Goal: Use online tool/utility: Utilize a website feature to perform a specific function

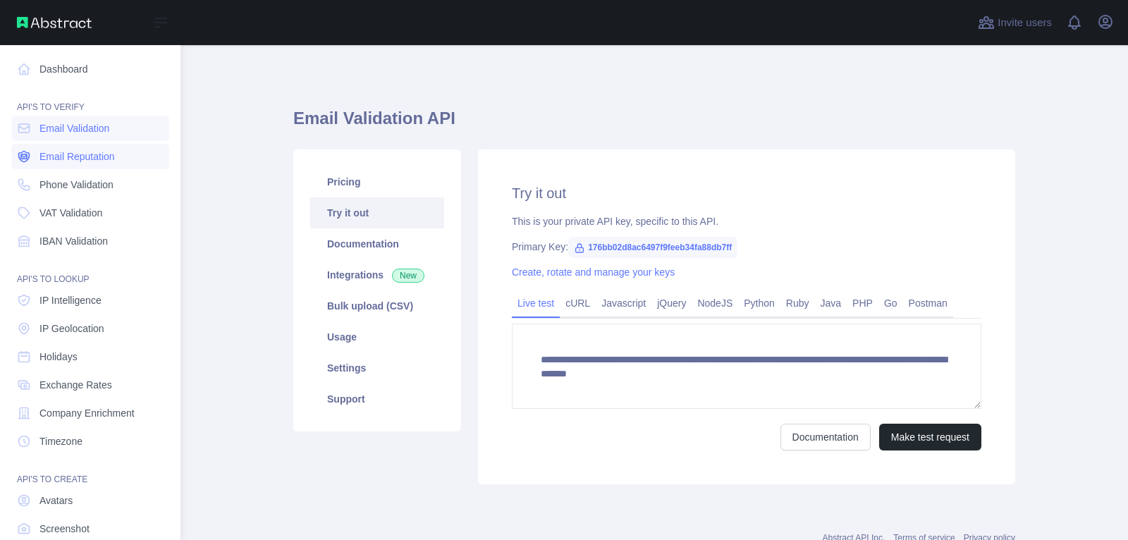
click at [68, 154] on span "Email Reputation" at bounding box center [76, 156] width 75 height 14
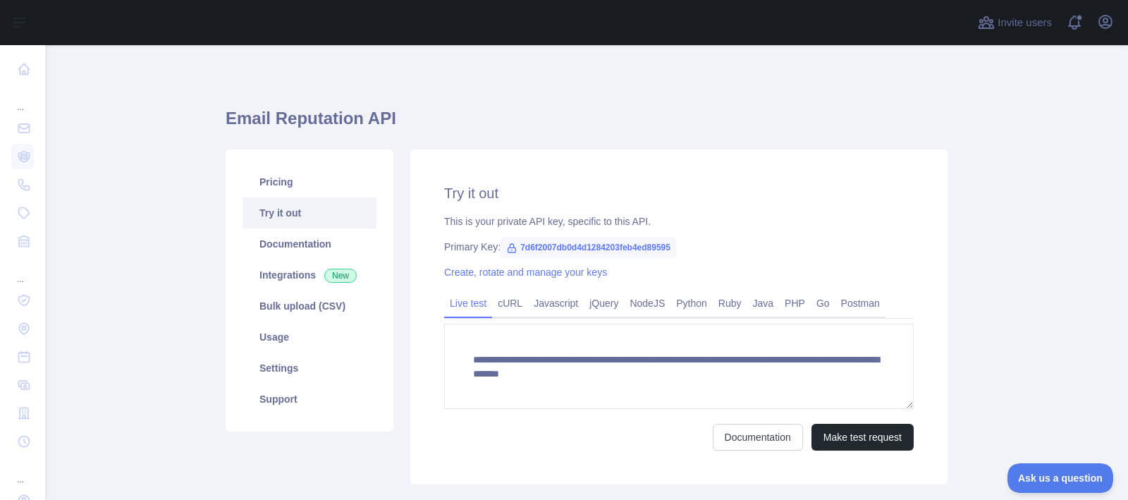
click at [262, 121] on h1 "Email Reputation API" at bounding box center [587, 124] width 722 height 34
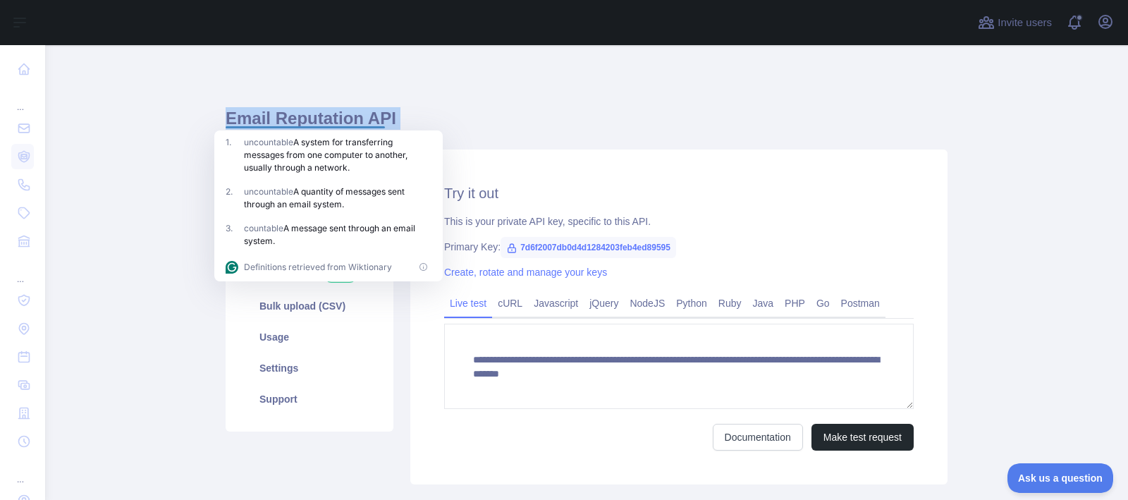
click at [311, 117] on h1 "Email Reputation API" at bounding box center [587, 124] width 722 height 34
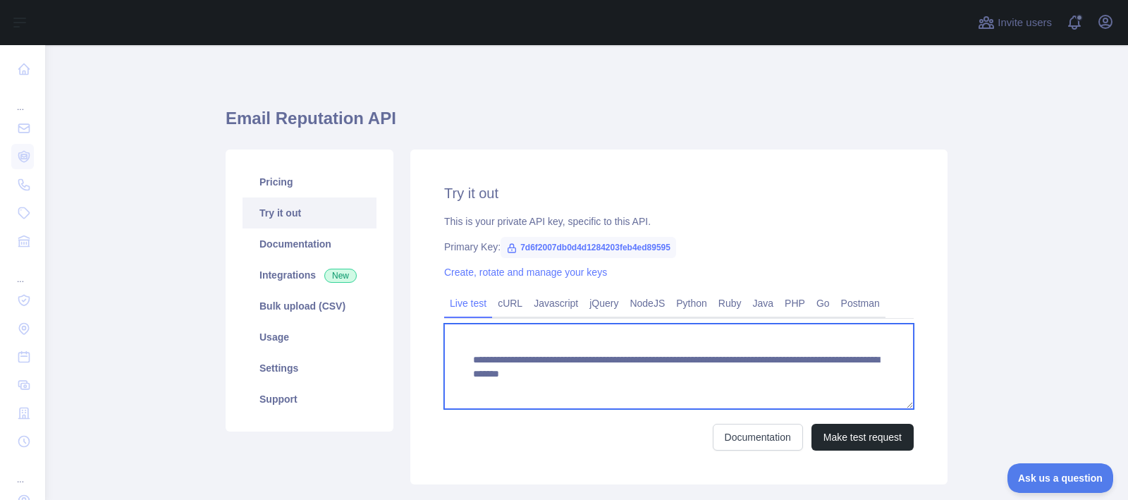
click at [654, 379] on textarea "**********" at bounding box center [678, 366] width 469 height 85
click at [737, 390] on textarea "**********" at bounding box center [678, 366] width 469 height 85
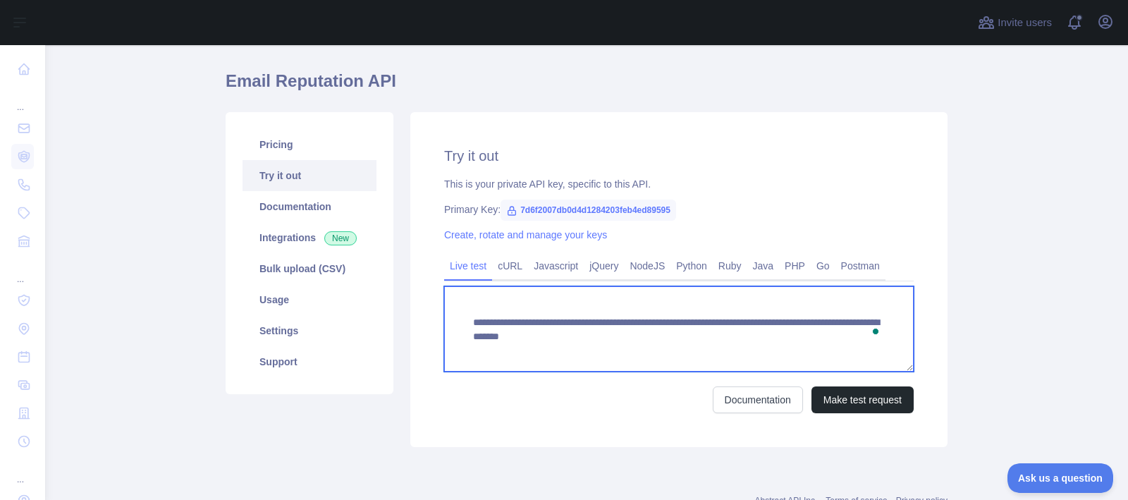
scroll to position [47, 0]
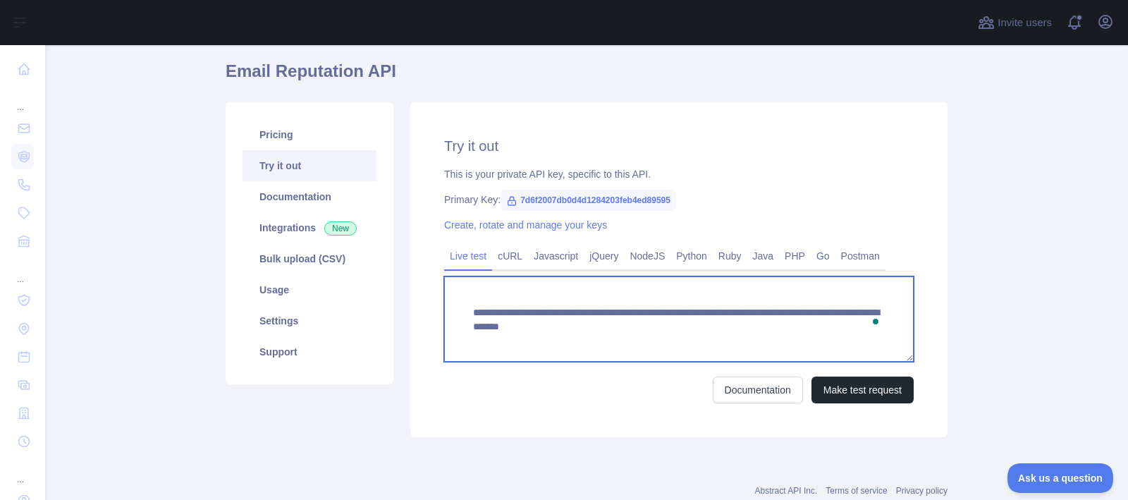
click at [617, 321] on textarea "**********" at bounding box center [678, 318] width 469 height 85
click at [793, 332] on textarea "**********" at bounding box center [678, 318] width 469 height 85
drag, startPoint x: 698, startPoint y: 329, endPoint x: 794, endPoint y: 338, distance: 97.0
click at [794, 338] on textarea "**********" at bounding box center [678, 318] width 469 height 85
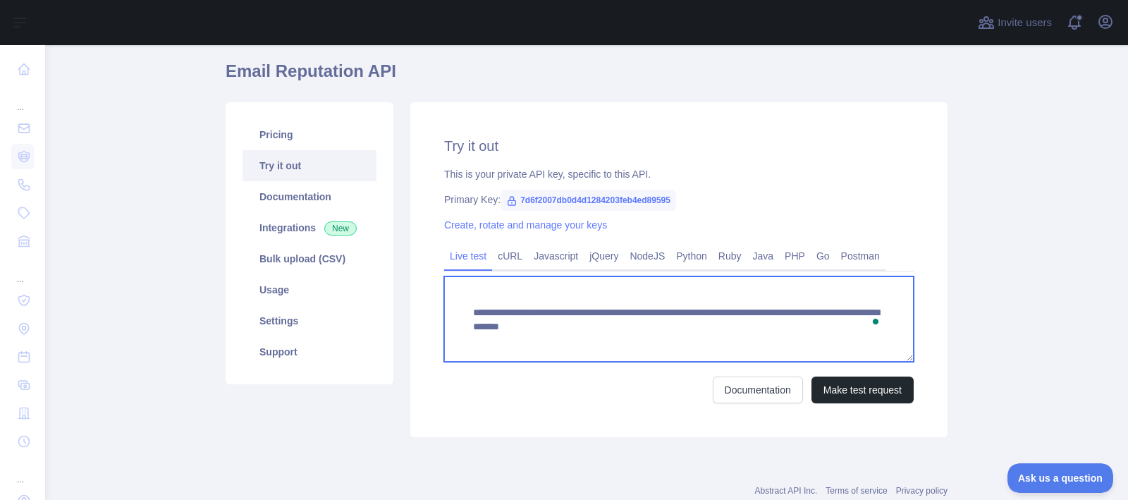
click at [794, 344] on textarea "**********" at bounding box center [678, 318] width 469 height 85
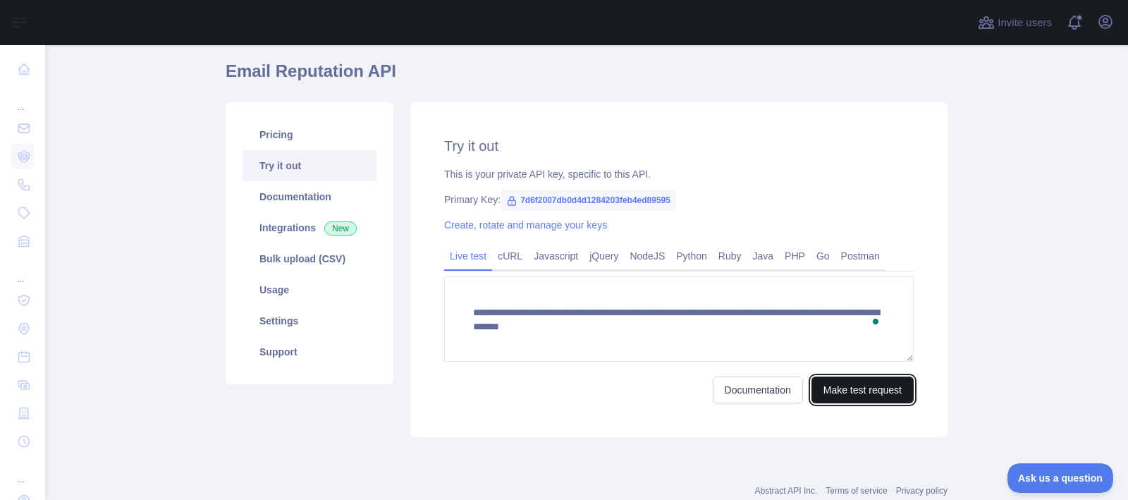
click at [844, 391] on button "Make test request" at bounding box center [862, 389] width 102 height 27
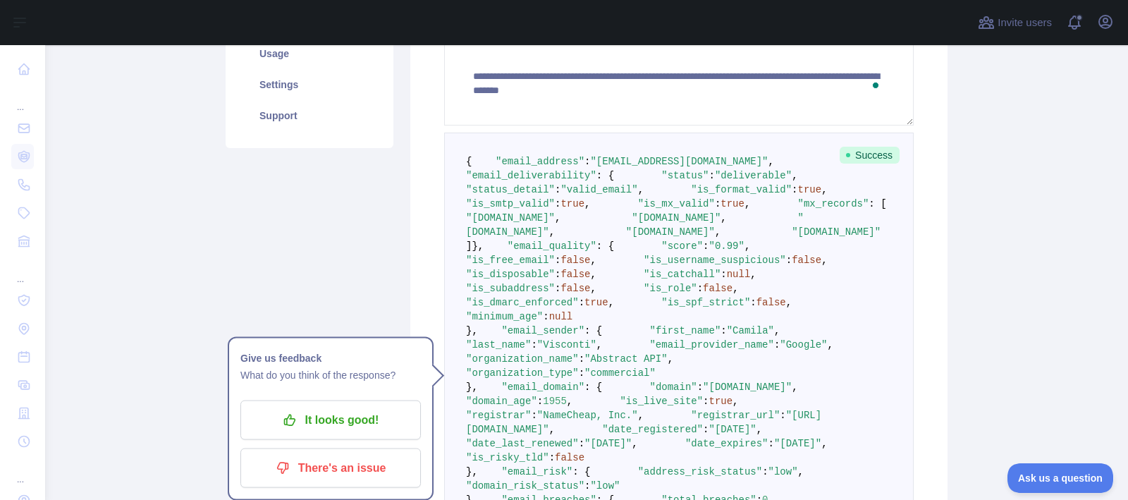
scroll to position [284, 0]
click at [344, 421] on p "It looks good!" at bounding box center [330, 420] width 159 height 24
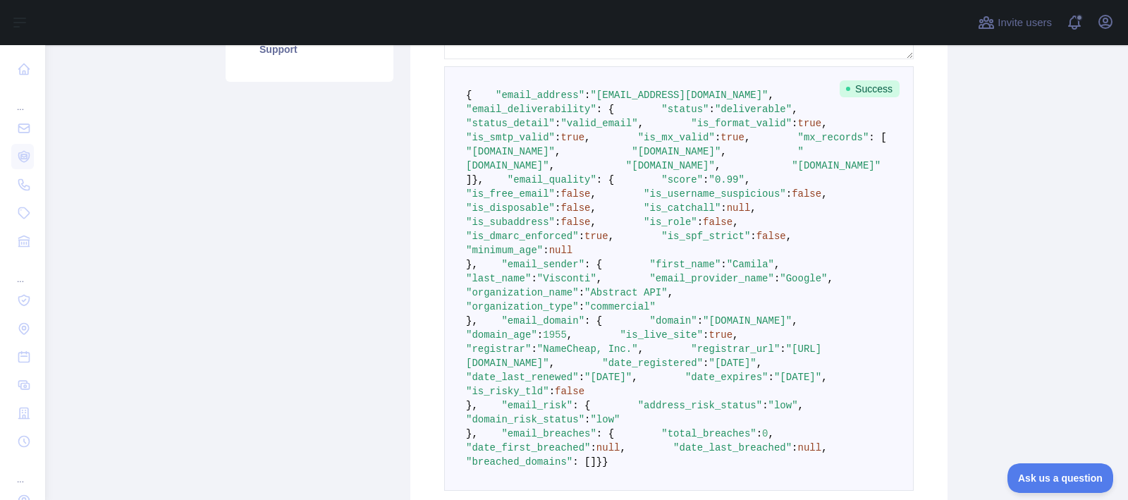
scroll to position [348, 0]
click at [615, 102] on span ""[EMAIL_ADDRESS][DOMAIN_NAME]"" at bounding box center [679, 96] width 178 height 11
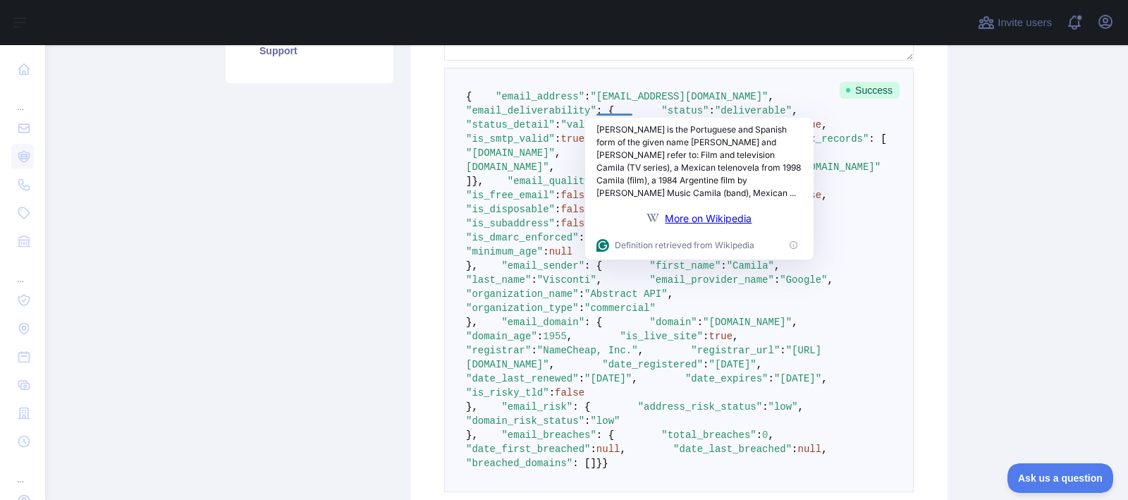
click at [712, 335] on pre "{ "email_address" : "[EMAIL_ADDRESS][DOMAIN_NAME]" , "email_deliverability" : {…" at bounding box center [678, 280] width 469 height 424
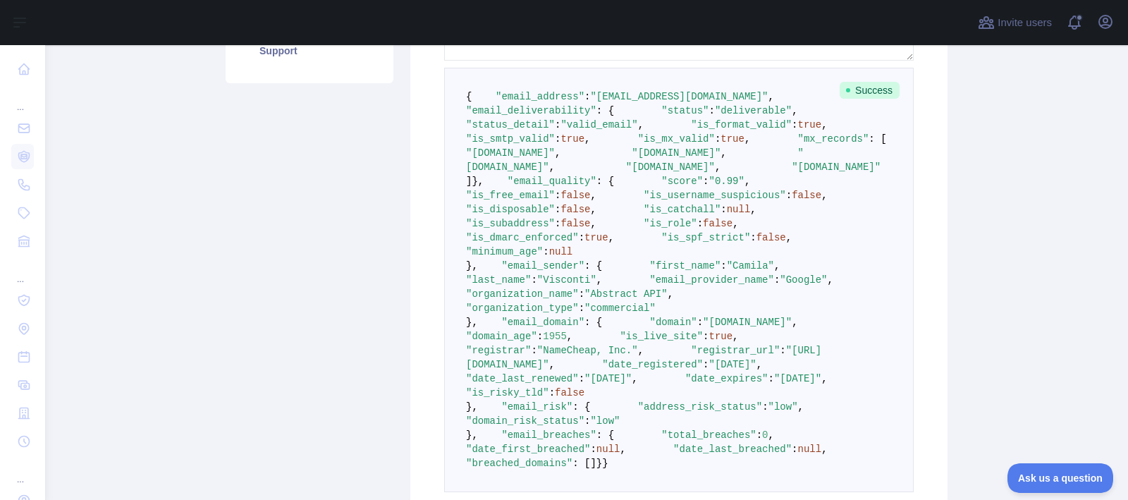
click at [558, 116] on span ""email_deliverability"" at bounding box center [531, 110] width 130 height 11
click at [562, 116] on span ""email_deliverability"" at bounding box center [531, 110] width 130 height 11
click at [637, 130] on span ""valid_email"" at bounding box center [598, 124] width 77 height 11
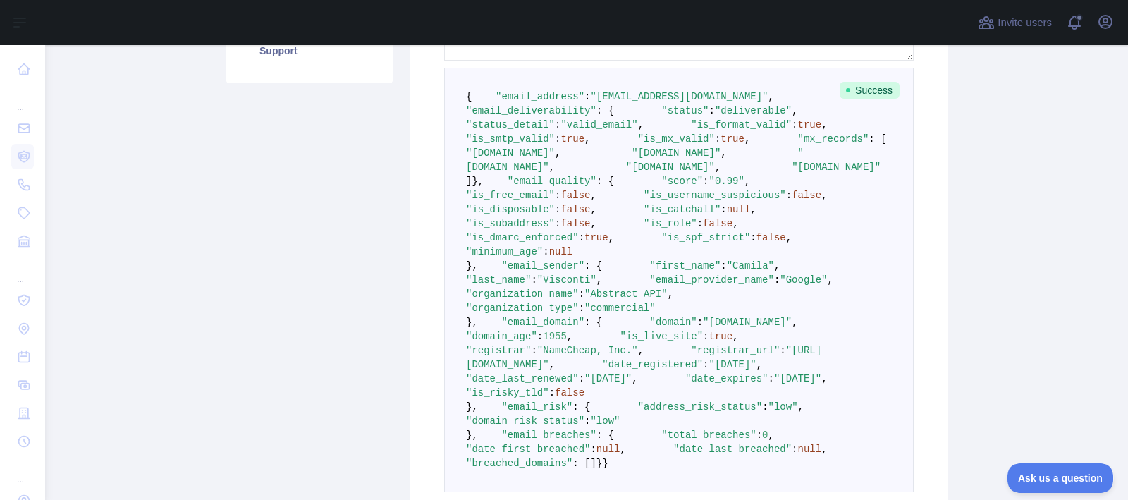
click at [731, 162] on pre "{ "email_address" : "[EMAIL_ADDRESS][DOMAIN_NAME]" , "email_deliverability" : {…" at bounding box center [678, 280] width 469 height 424
click at [691, 130] on span ""is_format_valid"" at bounding box center [741, 124] width 101 height 11
click at [798, 130] on span "true" at bounding box center [810, 124] width 24 height 11
drag, startPoint x: 517, startPoint y: 166, endPoint x: 708, endPoint y: 170, distance: 190.3
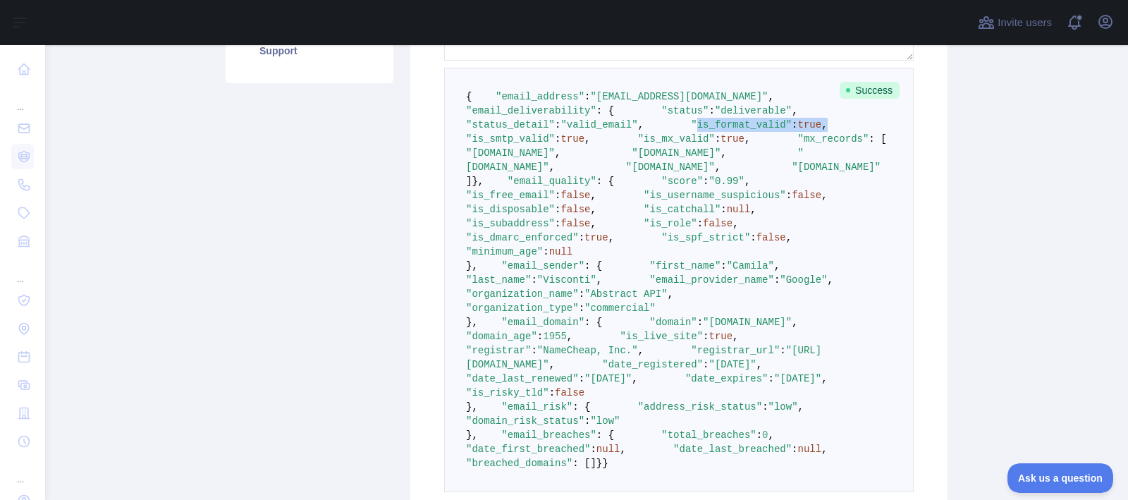
click at [708, 170] on pre "{ "email_address" : "[EMAIL_ADDRESS][DOMAIN_NAME]" , "email_deliverability" : {…" at bounding box center [678, 280] width 469 height 424
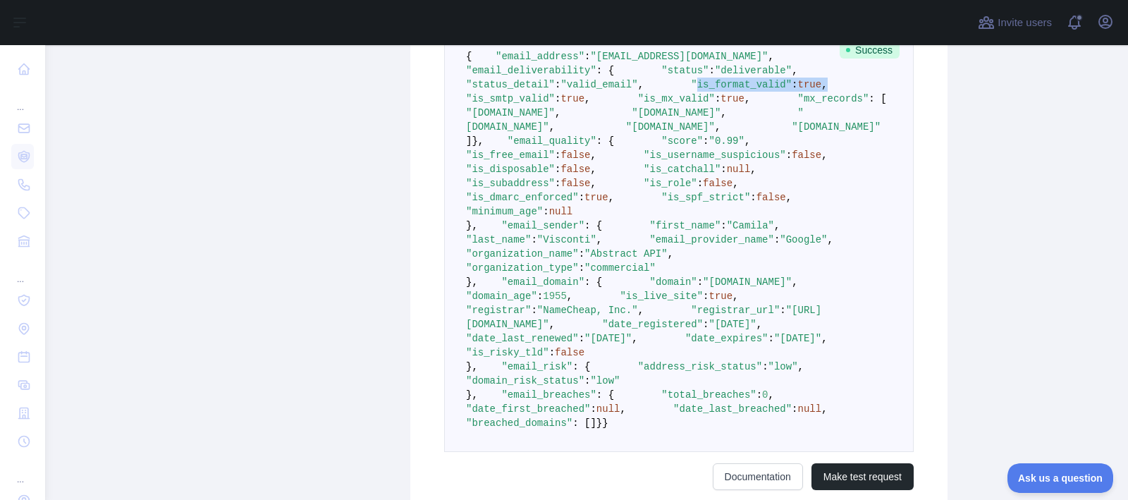
scroll to position [390, 0]
click at [555, 103] on span ""is_smtp_valid"" at bounding box center [510, 97] width 89 height 11
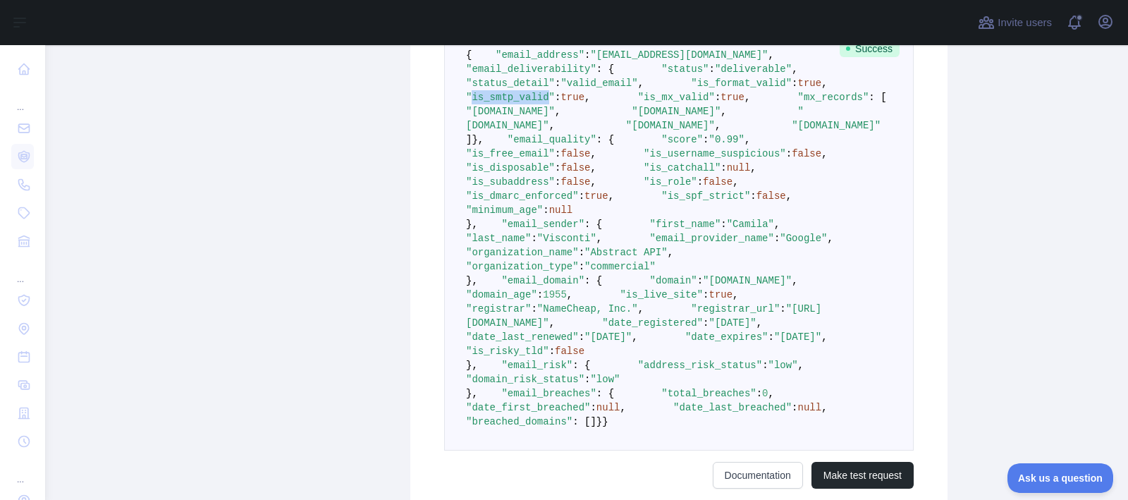
click at [555, 103] on span ""is_smtp_valid"" at bounding box center [510, 97] width 89 height 11
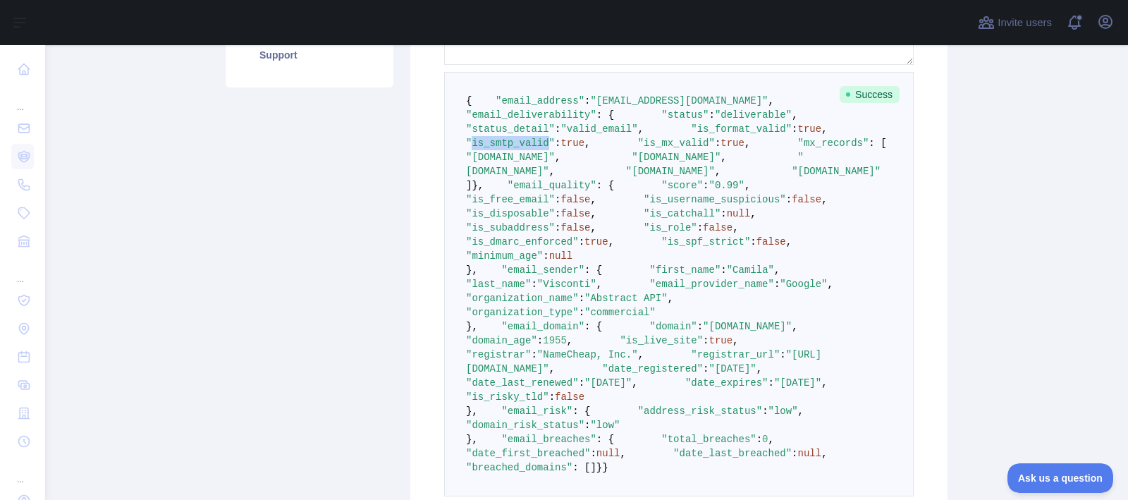
scroll to position [343, 0]
click at [572, 163] on pre "{ "email_address" : "[EMAIL_ADDRESS][DOMAIN_NAME]" , "email_deliverability" : {…" at bounding box center [678, 285] width 469 height 424
click at [637, 135] on span ""valid_email"" at bounding box center [598, 129] width 77 height 11
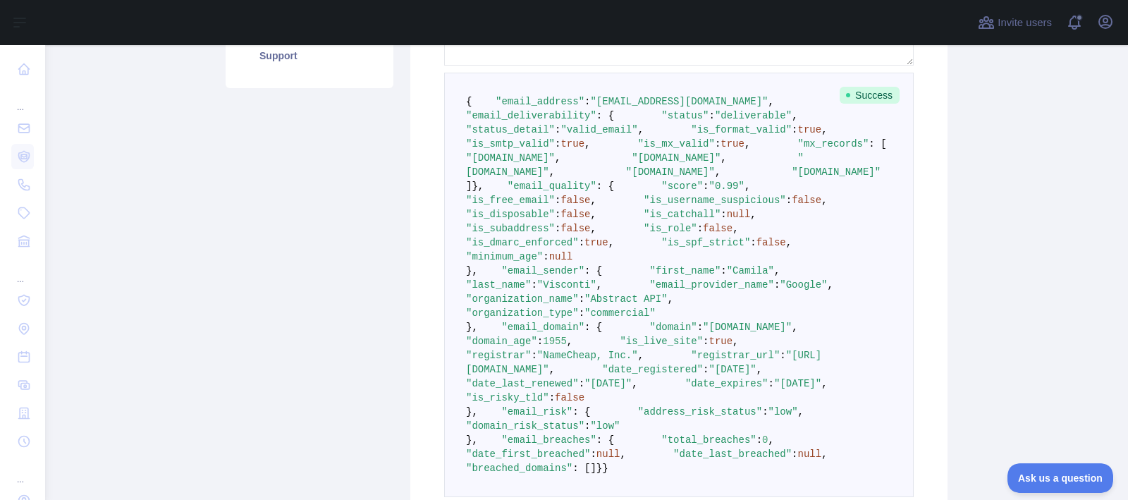
click at [715, 121] on span ""deliverable"" at bounding box center [753, 115] width 77 height 11
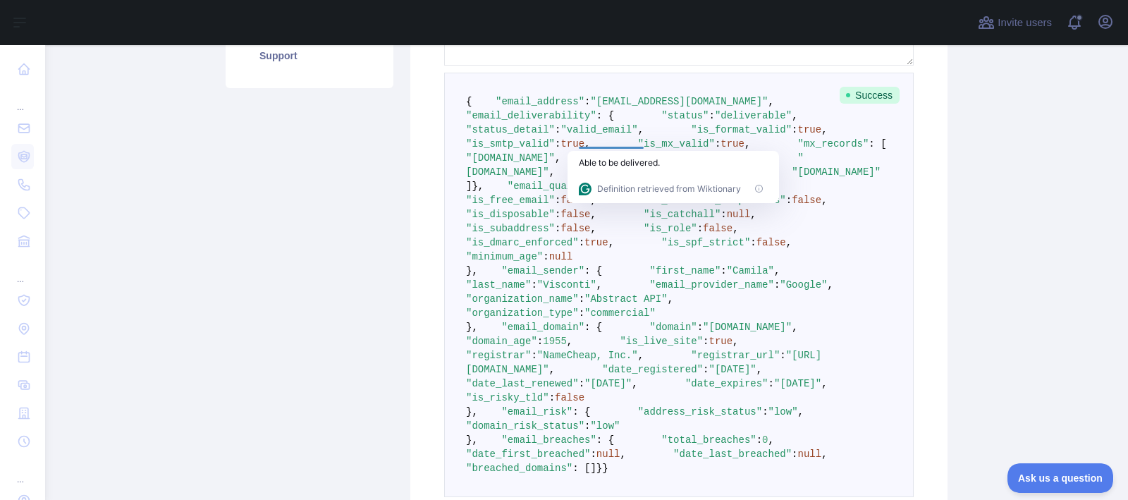
click at [708, 135] on pre "{ "email_address" : "[EMAIL_ADDRESS][DOMAIN_NAME]" , "email_deliverability" : {…" at bounding box center [678, 285] width 469 height 424
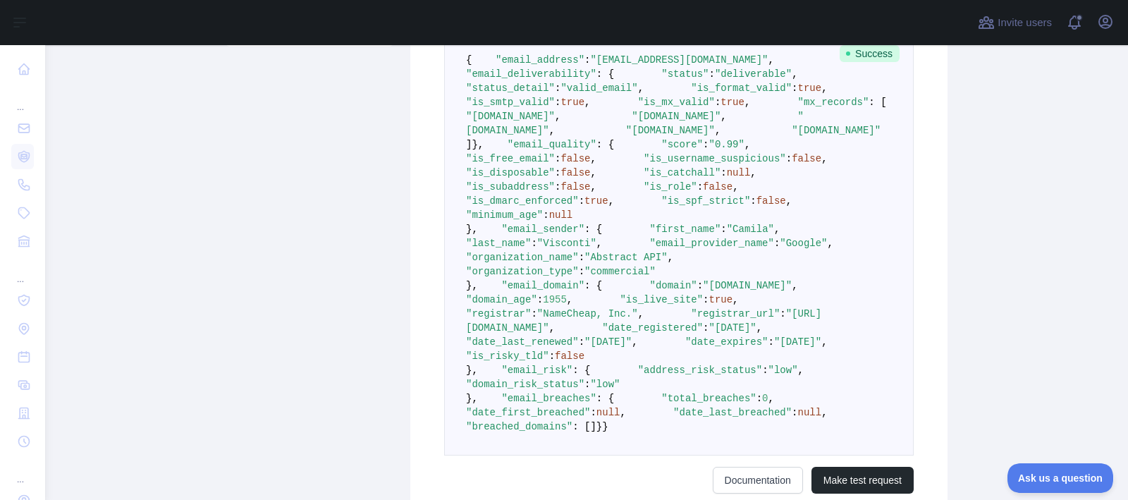
scroll to position [386, 0]
click at [798, 106] on span ""mx_records"" at bounding box center [833, 100] width 71 height 11
click at [568, 135] on span ""[DOMAIN_NAME]"" at bounding box center [635, 121] width 338 height 25
click at [555, 121] on span ""[DOMAIN_NAME]"" at bounding box center [510, 114] width 89 height 11
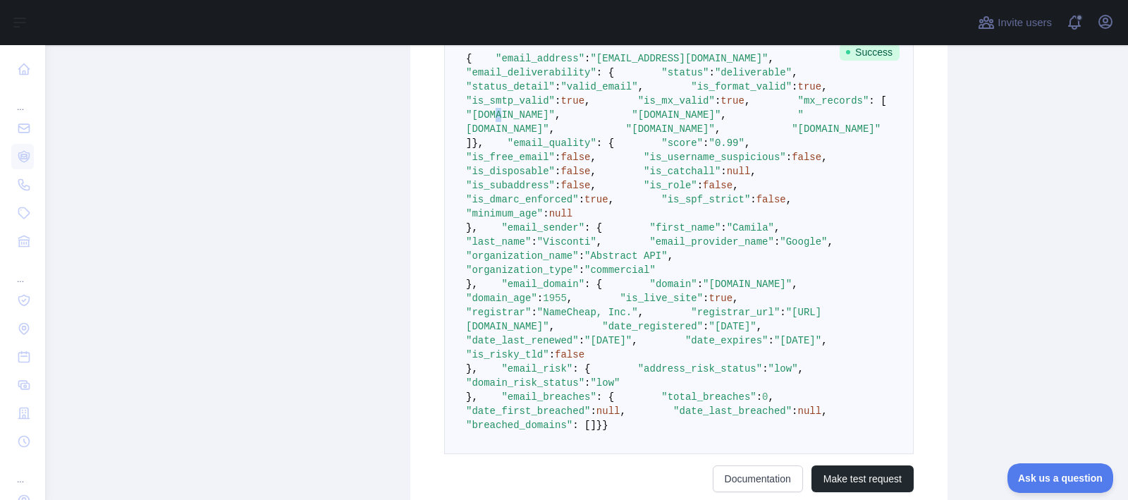
click at [555, 121] on span ""[DOMAIN_NAME]"" at bounding box center [510, 114] width 89 height 11
click at [632, 121] on span ""[DOMAIN_NAME]"" at bounding box center [676, 114] width 89 height 11
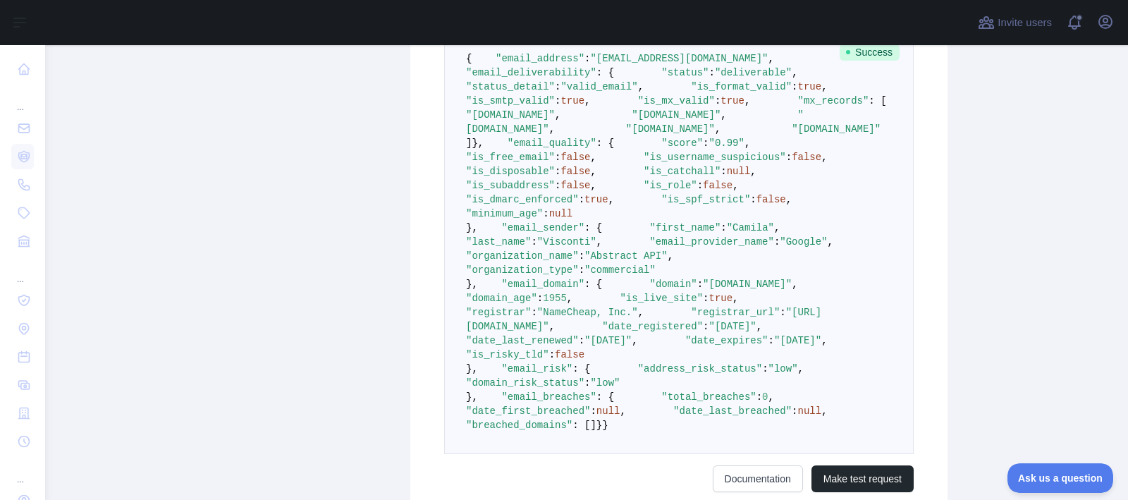
click at [608, 218] on pre "{ "email_address" : "[EMAIL_ADDRESS][DOMAIN_NAME]" , "email_deliverability" : {…" at bounding box center [678, 242] width 469 height 424
click at [596, 135] on span ""[DOMAIN_NAME]"" at bounding box center [635, 121] width 338 height 25
click at [596, 217] on div at bounding box center [587, 212] width 30 height 11
click at [643, 163] on span ""is_username_suspicious"" at bounding box center [714, 157] width 142 height 11
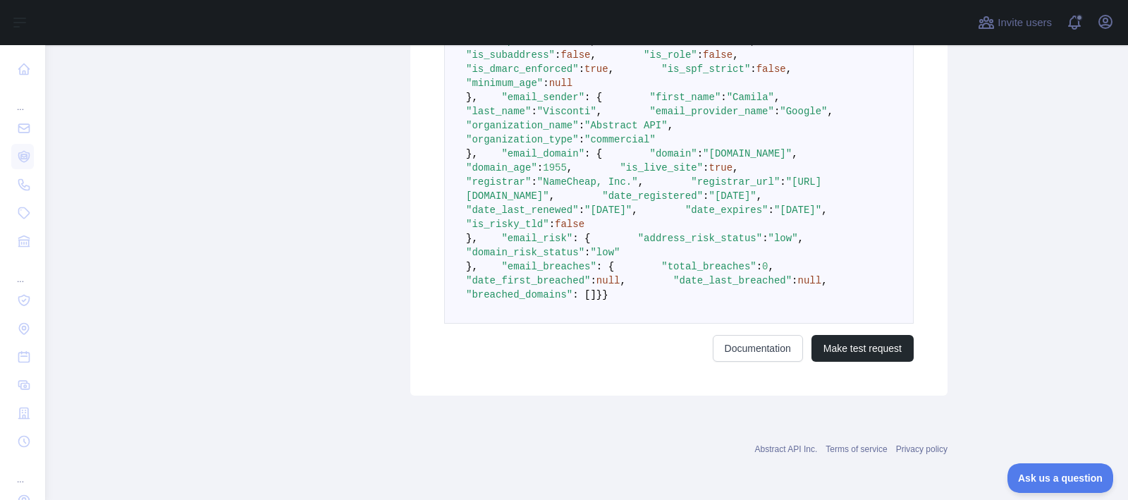
scroll to position [600, 0]
click at [544, 18] on span ""email_quality"" at bounding box center [551, 12] width 89 height 11
click at [661, 18] on span ""score"" at bounding box center [682, 12] width 42 height 11
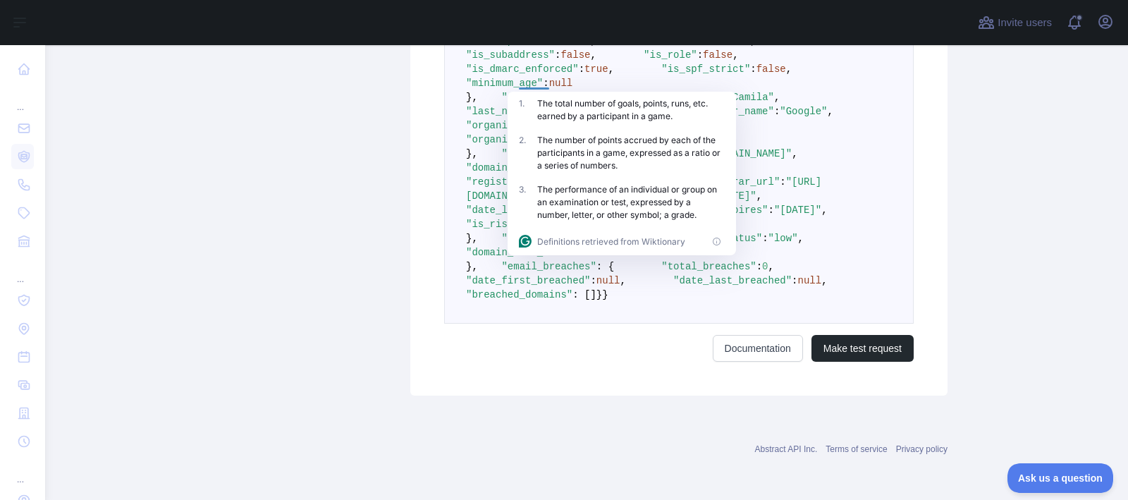
click at [460, 135] on pre "{ "email_address" : "[EMAIL_ADDRESS][DOMAIN_NAME]" , "email_deliverability" : {…" at bounding box center [678, 111] width 469 height 424
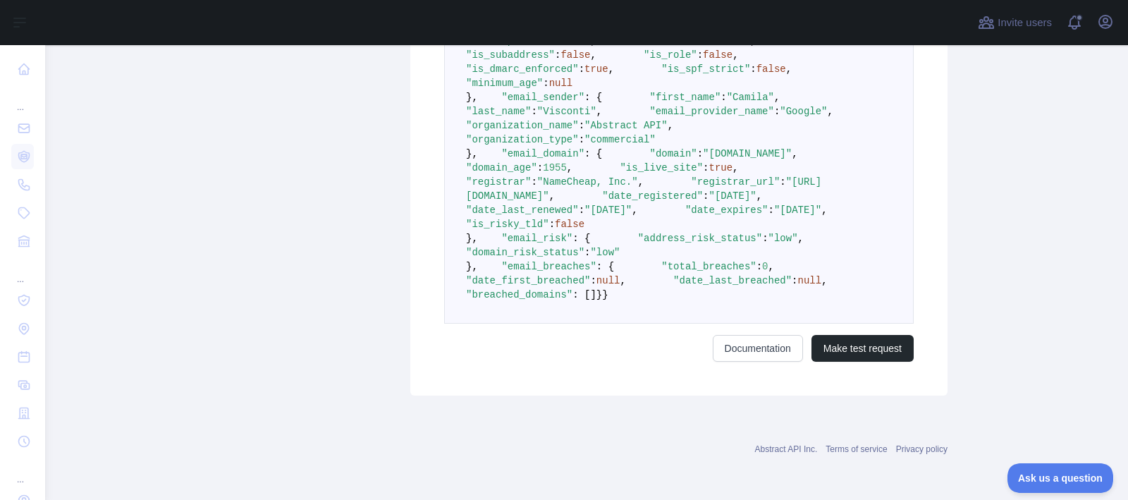
click at [643, 32] on span ""is_username_suspicious"" at bounding box center [714, 26] width 142 height 11
click at [727, 168] on pre "{ "email_address" : "[EMAIL_ADDRESS][DOMAIN_NAME]" , "email_deliverability" : {…" at bounding box center [678, 111] width 469 height 424
click at [590, 47] on span "false" at bounding box center [575, 40] width 30 height 11
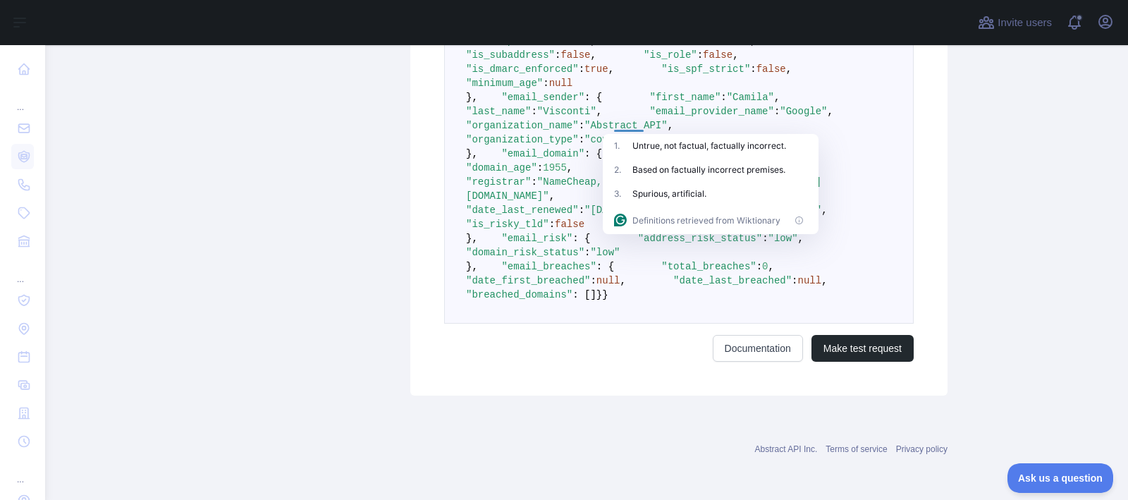
click at [643, 47] on span ""is_catchall"" at bounding box center [681, 40] width 77 height 11
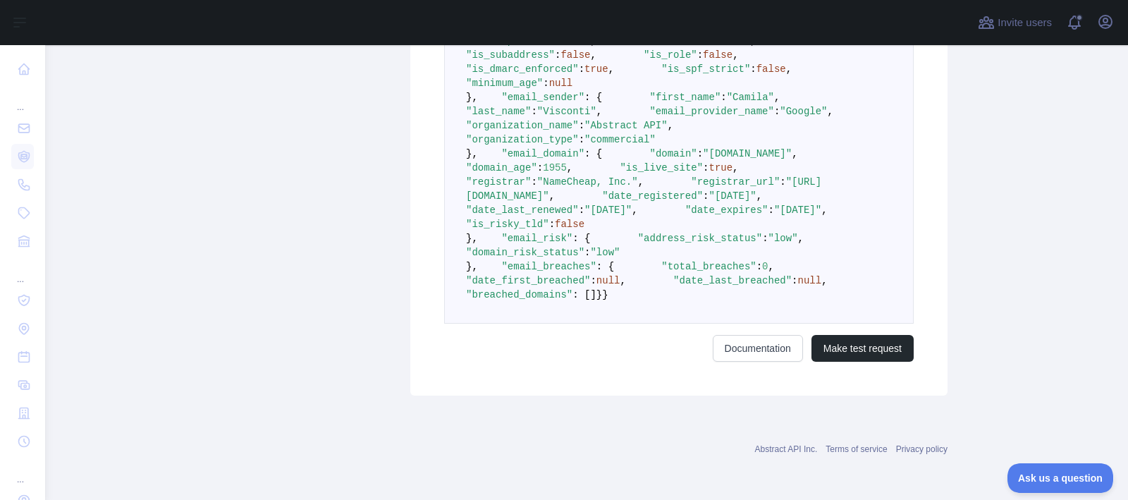
click at [555, 61] on span ""is_subaddress"" at bounding box center [510, 54] width 89 height 11
click at [545, 61] on span ""is_subaddress"" at bounding box center [510, 54] width 89 height 11
click at [555, 61] on span ""is_subaddress"" at bounding box center [510, 54] width 89 height 11
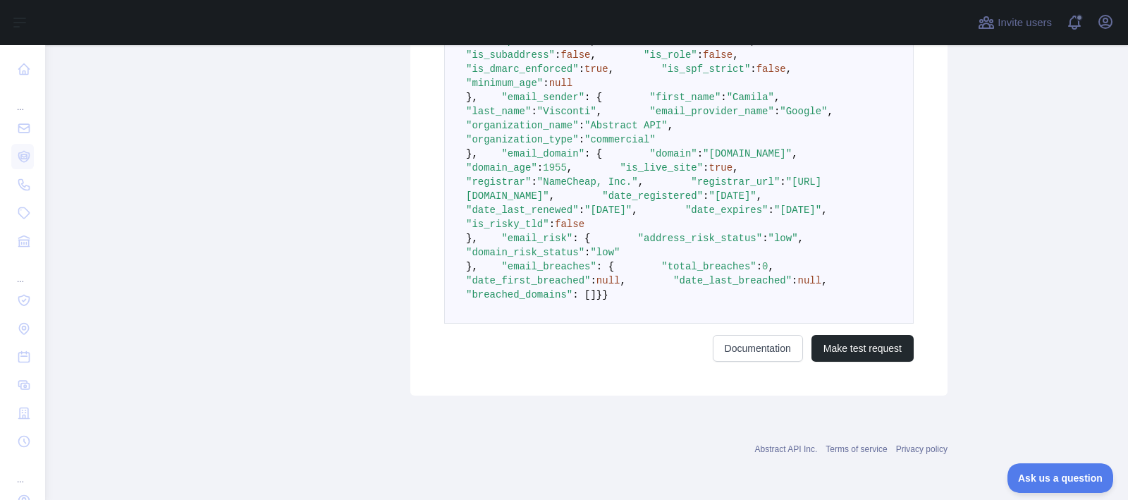
click at [643, 61] on span ""is_role"" at bounding box center [670, 54] width 54 height 11
click at [574, 75] on span ""is_dmarc_enforced"" at bounding box center [522, 68] width 113 height 11
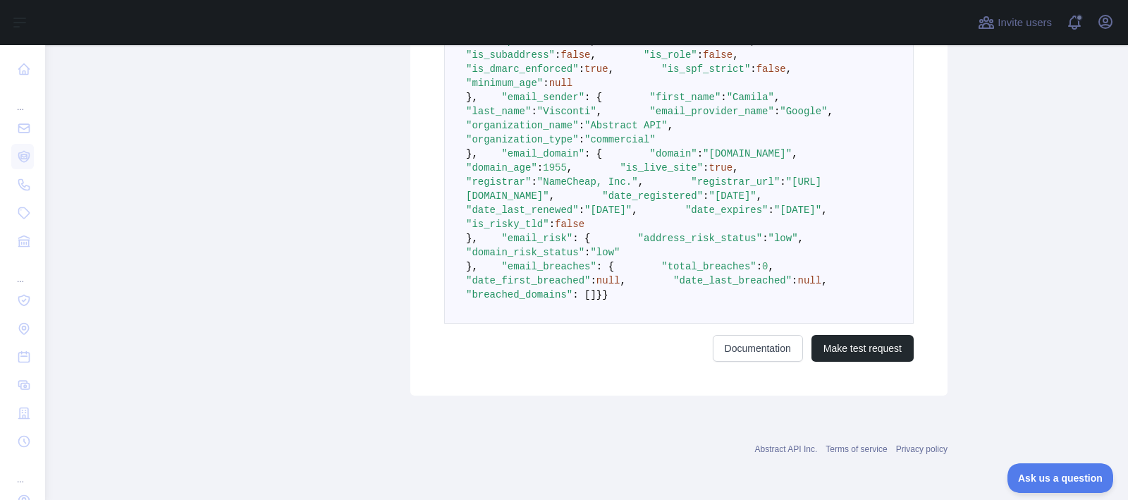
click at [549, 75] on span ""is_dmarc_enforced"" at bounding box center [522, 68] width 113 height 11
click at [543, 89] on span ""minimum_age"" at bounding box center [504, 83] width 77 height 11
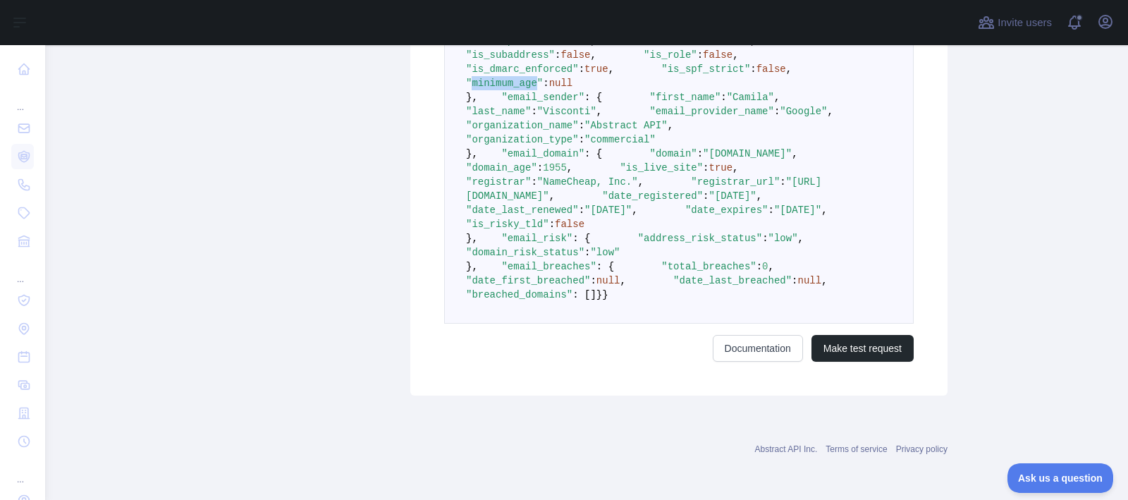
click at [543, 89] on span ""minimum_age"" at bounding box center [504, 83] width 77 height 11
click at [573, 89] on span "null" at bounding box center [561, 83] width 24 height 11
click at [543, 89] on span ""minimum_age"" at bounding box center [504, 83] width 77 height 11
click at [518, 89] on span ""minimum_age"" at bounding box center [504, 83] width 77 height 11
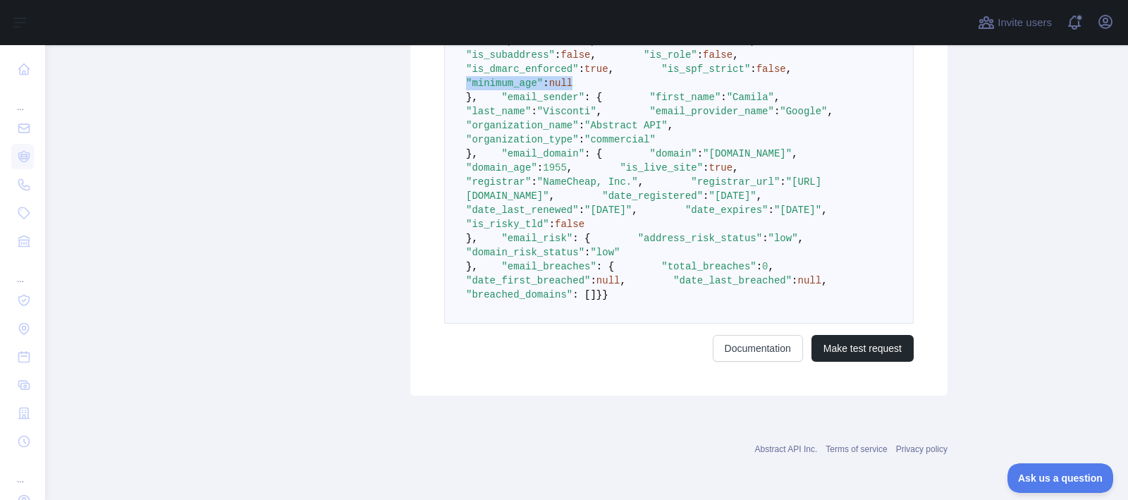
drag, startPoint x: 512, startPoint y: 231, endPoint x: 682, endPoint y: 231, distance: 170.6
click at [682, 232] on pre "{ "email_address" : "[EMAIL_ADDRESS][DOMAIN_NAME]" , "email_deliverability" : {…" at bounding box center [678, 111] width 469 height 424
click at [682, 231] on pre "{ "email_address" : "[EMAIL_ADDRESS][DOMAIN_NAME]" , "email_deliverability" : {…" at bounding box center [678, 111] width 469 height 424
click at [541, 92] on span ""email_sender"" at bounding box center [542, 97] width 83 height 11
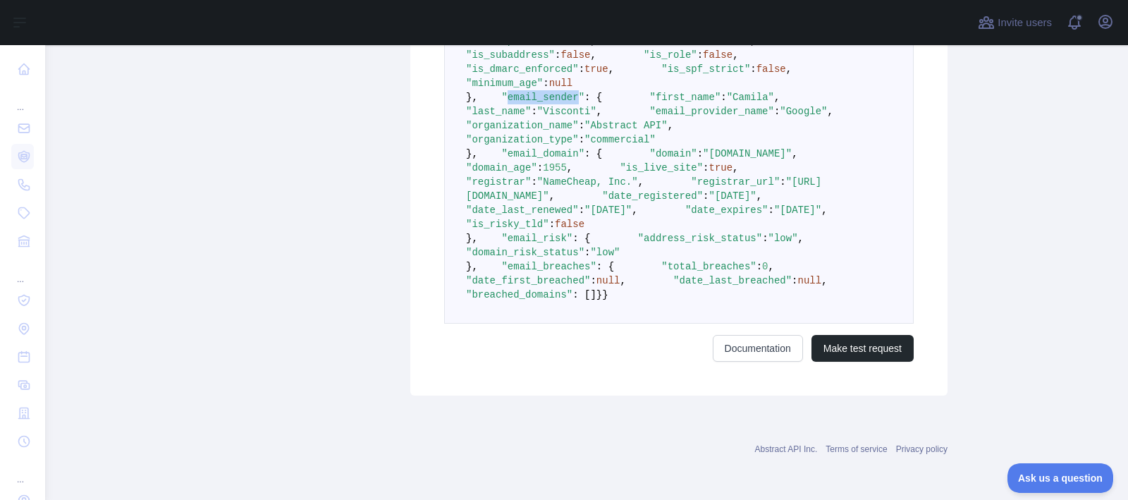
click at [541, 92] on span ""email_sender"" at bounding box center [542, 97] width 83 height 11
click at [624, 101] on pre "{ "email_address" : "[EMAIL_ADDRESS][DOMAIN_NAME]" , "email_deliverability" : {…" at bounding box center [678, 111] width 469 height 424
click at [654, 131] on span ""Abstract API"" at bounding box center [625, 125] width 83 height 11
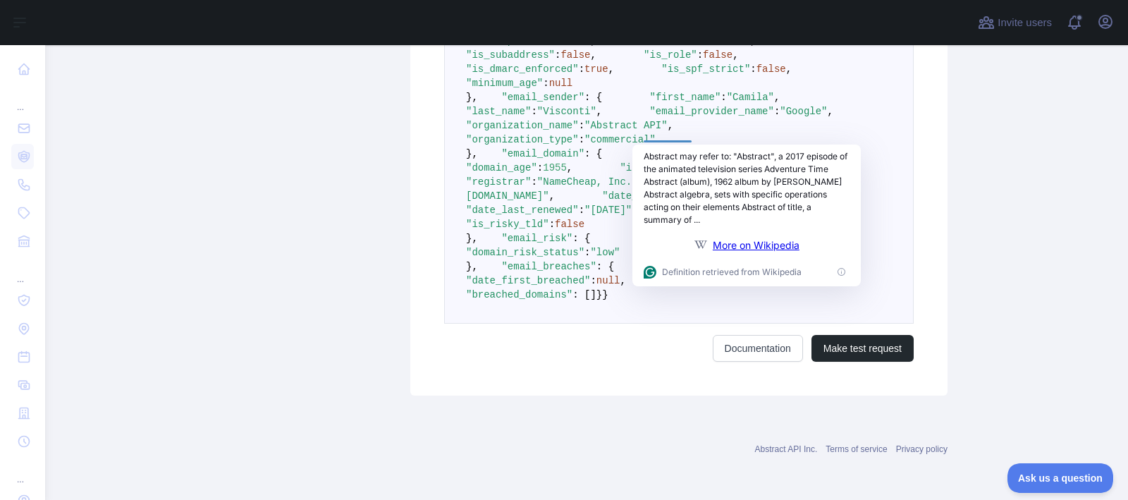
click at [579, 145] on span ""organization_type"" at bounding box center [522, 139] width 113 height 11
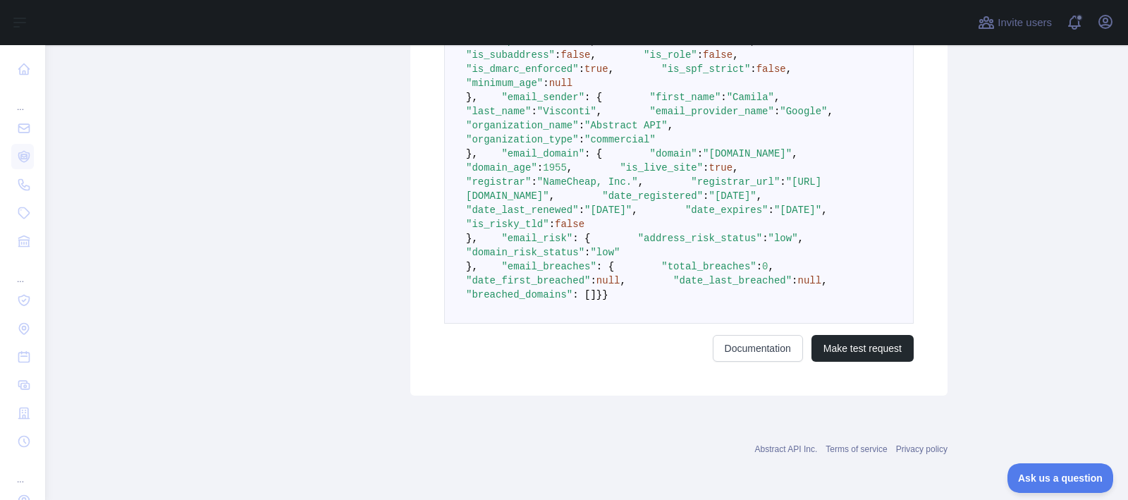
scroll to position [893, 0]
click at [638, 233] on span ""address_risk_status"" at bounding box center [700, 238] width 124 height 11
click at [544, 247] on span ""domain_risk_status"" at bounding box center [525, 252] width 118 height 11
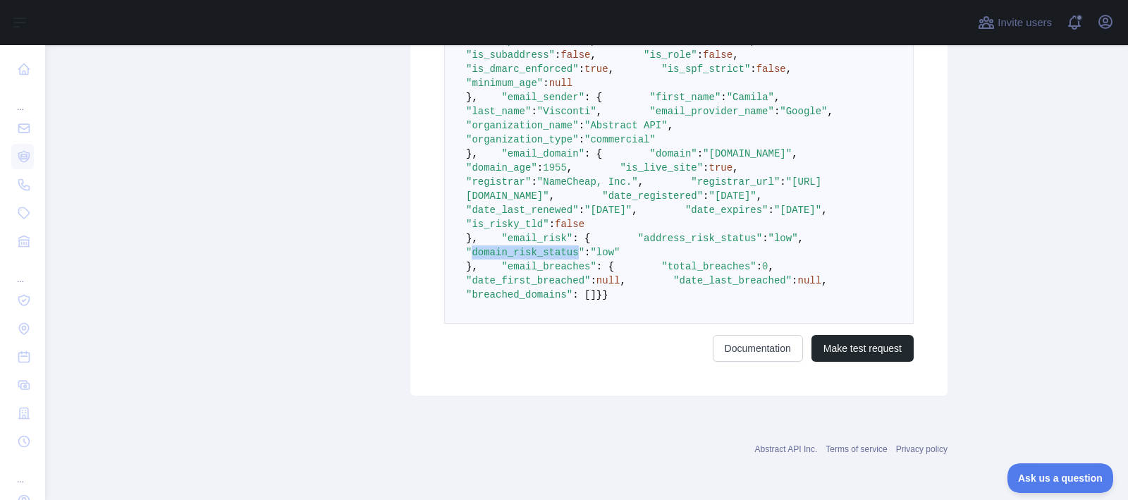
click at [584, 247] on span ""domain_risk_status"" at bounding box center [525, 252] width 118 height 11
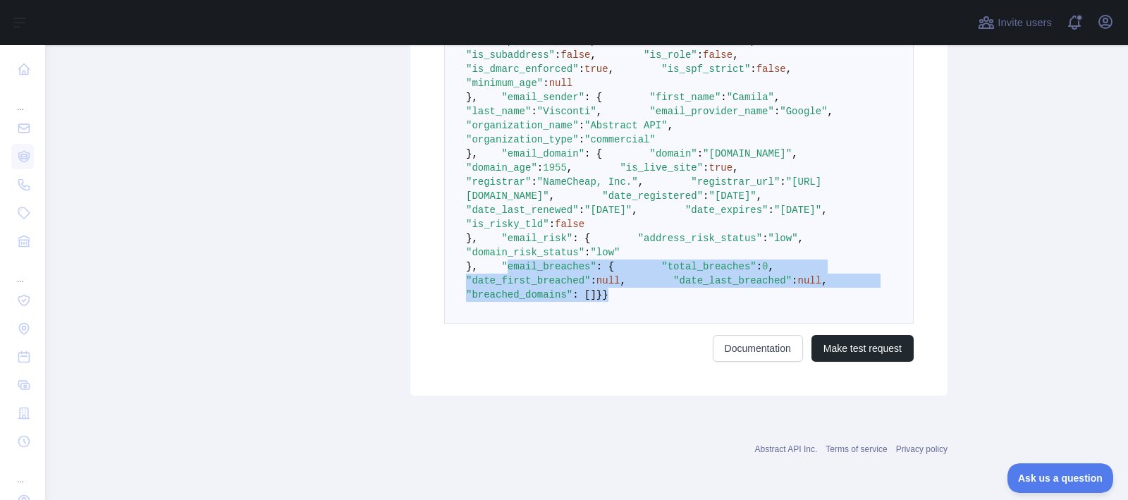
drag, startPoint x: 493, startPoint y: 254, endPoint x: 666, endPoint y: 342, distance: 194.5
click at [666, 324] on pre "{ "email_address" : "[EMAIL_ADDRESS][DOMAIN_NAME]" , "email_deliverability" : {…" at bounding box center [678, 111] width 469 height 424
drag, startPoint x: 669, startPoint y: 331, endPoint x: 441, endPoint y: 257, distance: 239.2
click at [441, 257] on div "**********" at bounding box center [678, 14] width 537 height 763
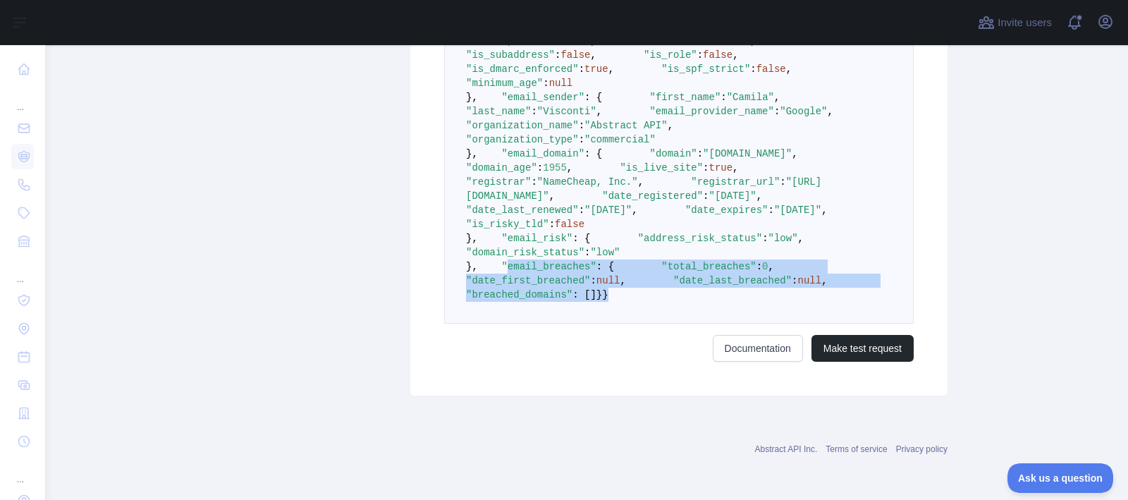
click at [596, 300] on span ": []" at bounding box center [584, 294] width 24 height 11
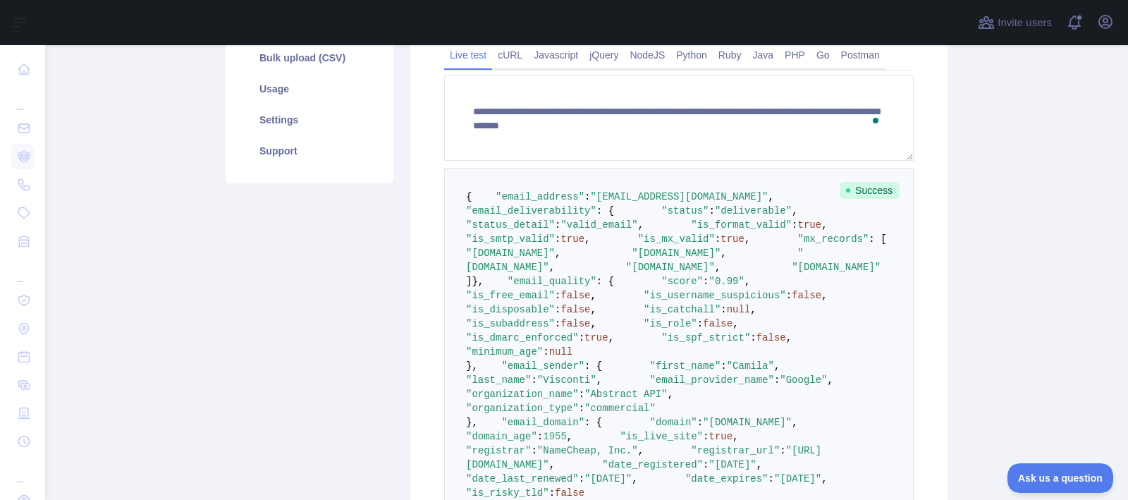
scroll to position [245, 0]
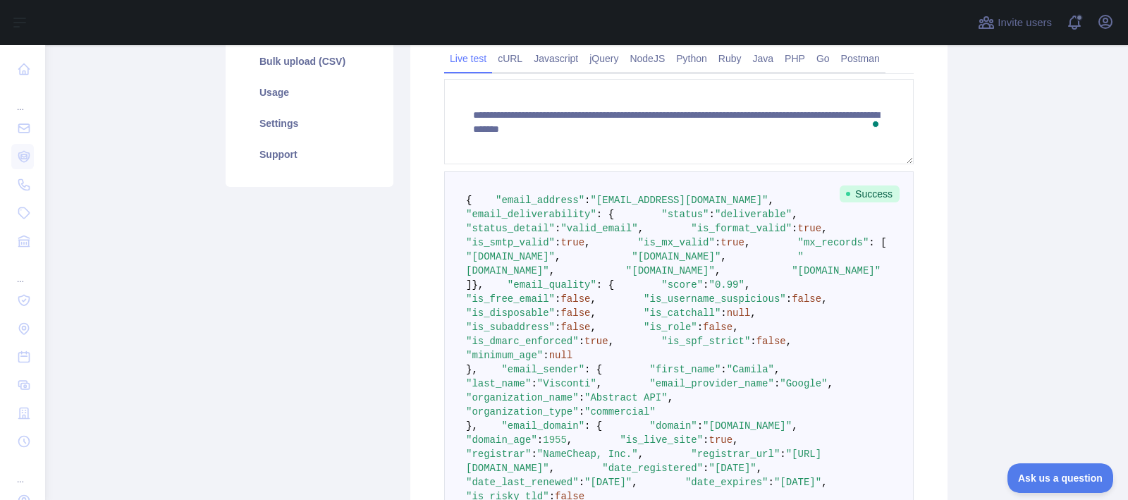
click at [684, 206] on span ""[EMAIL_ADDRESS][DOMAIN_NAME]"" at bounding box center [679, 200] width 178 height 11
click at [746, 206] on span ""[EMAIL_ADDRESS][DOMAIN_NAME]"" at bounding box center [679, 200] width 178 height 11
drag, startPoint x: 778, startPoint y: 216, endPoint x: 591, endPoint y: 217, distance: 186.8
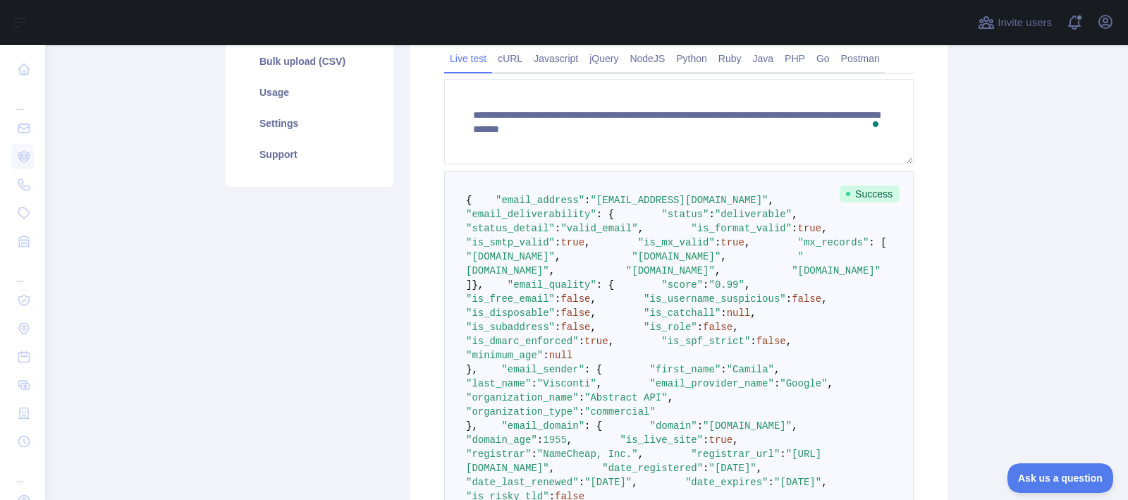
click at [591, 206] on span ""[EMAIL_ADDRESS][DOMAIN_NAME]"" at bounding box center [679, 200] width 178 height 11
click at [555, 262] on span ""[DOMAIN_NAME]"" at bounding box center [510, 256] width 89 height 11
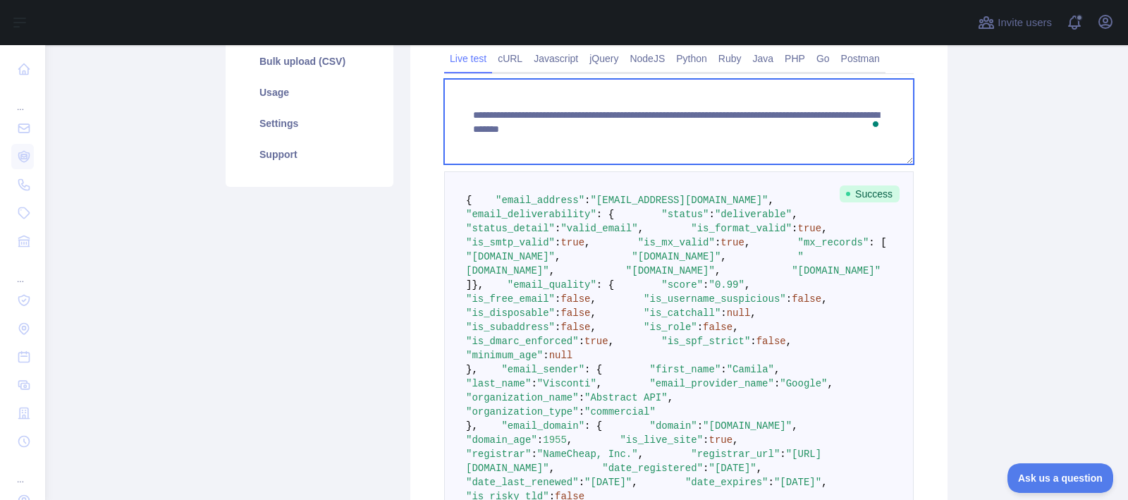
drag, startPoint x: 735, startPoint y: 131, endPoint x: 735, endPoint y: 168, distance: 37.4
click at [735, 169] on form "**********" at bounding box center [678, 356] width 469 height 555
click at [758, 131] on textarea "**********" at bounding box center [678, 121] width 469 height 85
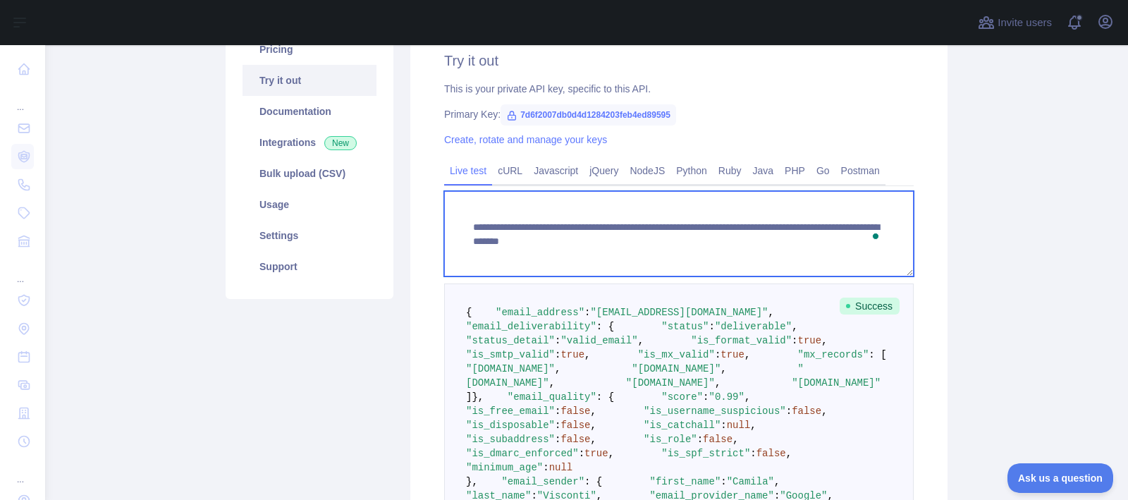
scroll to position [125, 0]
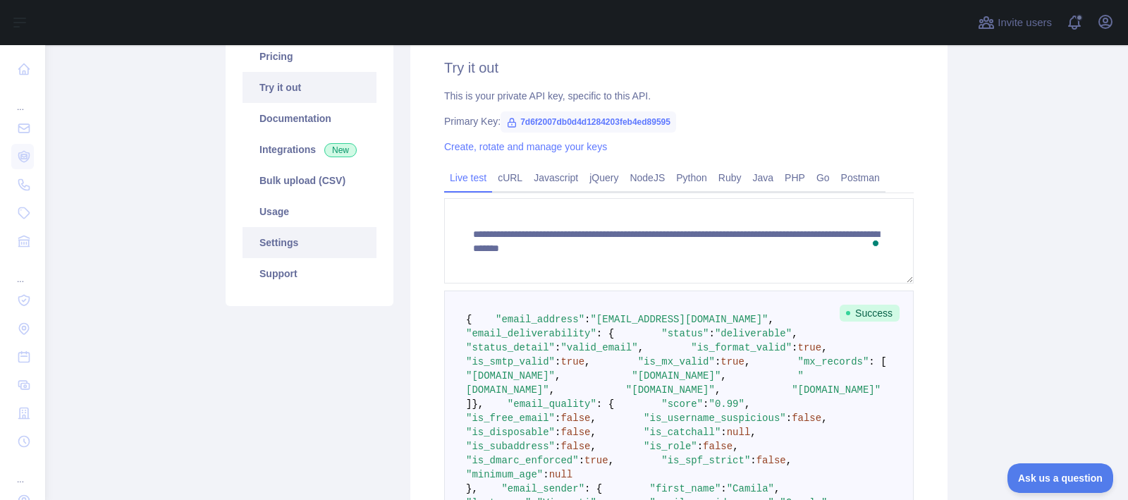
click at [314, 246] on link "Settings" at bounding box center [309, 242] width 134 height 31
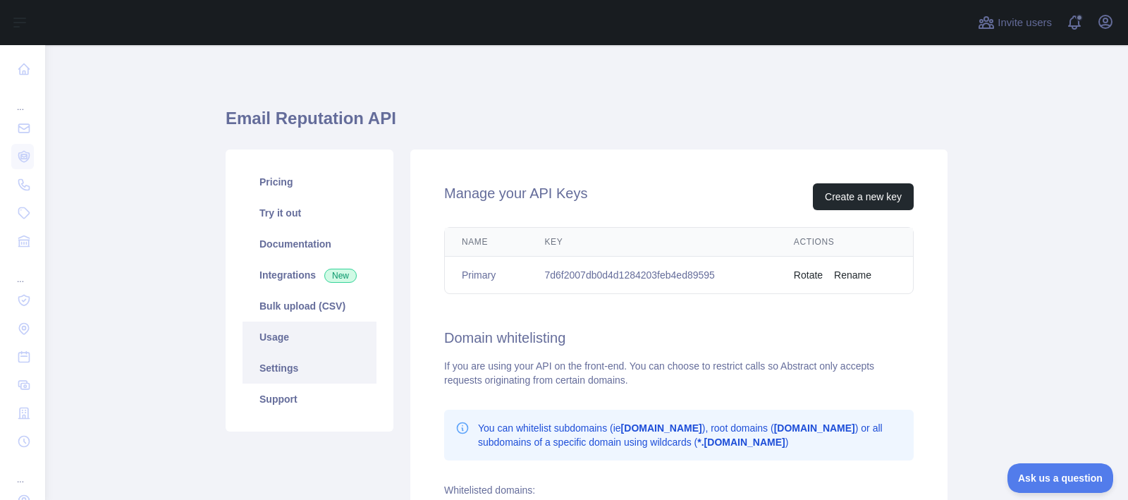
click at [328, 330] on link "Usage" at bounding box center [309, 336] width 134 height 31
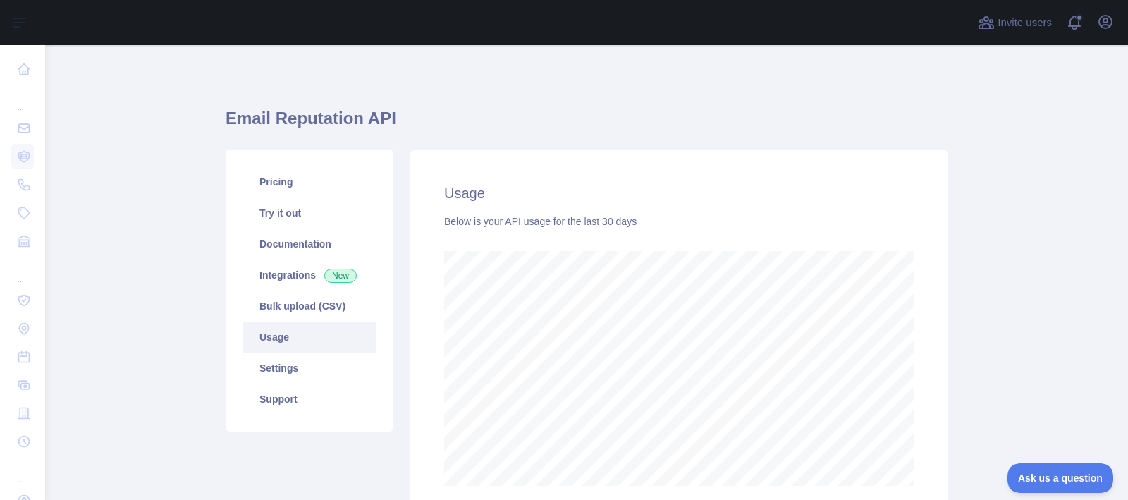
scroll to position [455, 1083]
click at [294, 190] on link "Pricing" at bounding box center [309, 181] width 134 height 31
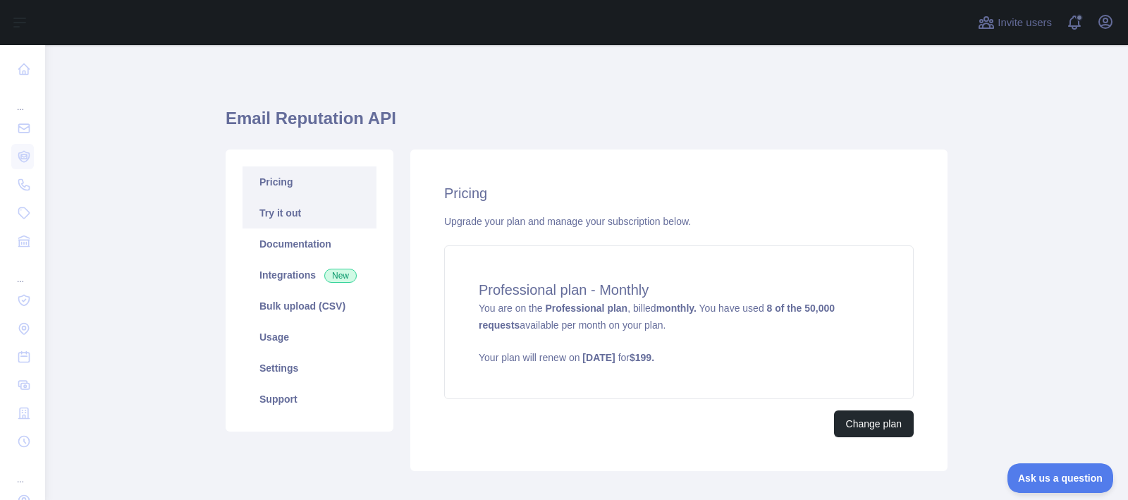
click at [312, 227] on link "Try it out" at bounding box center [309, 212] width 134 height 31
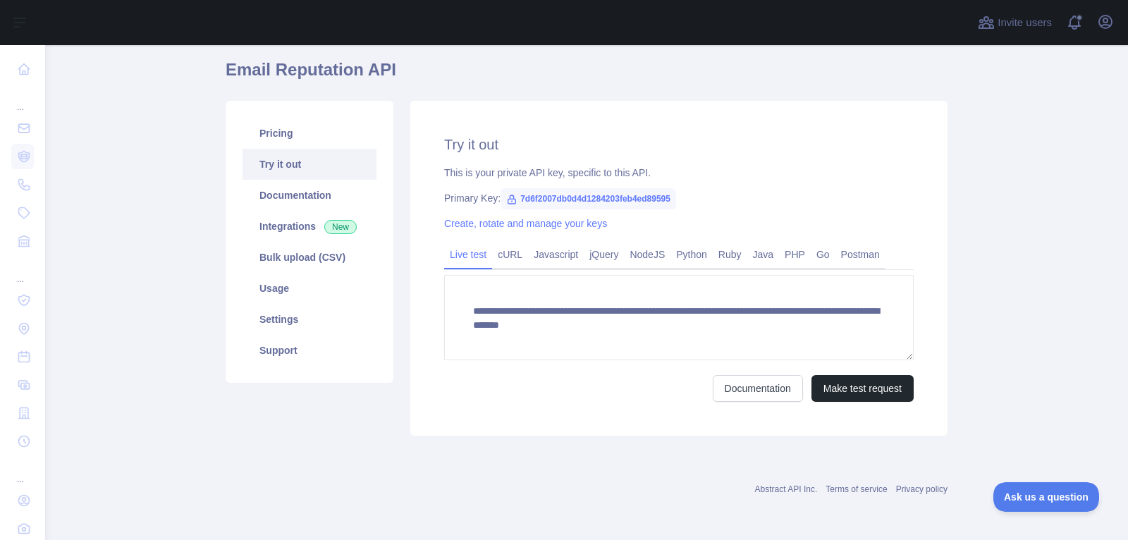
scroll to position [47, 0]
